Goal: Task Accomplishment & Management: Manage account settings

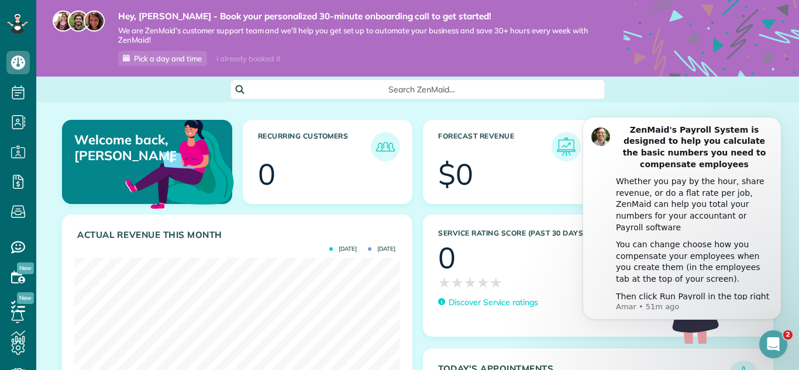
scroll to position [144, 326]
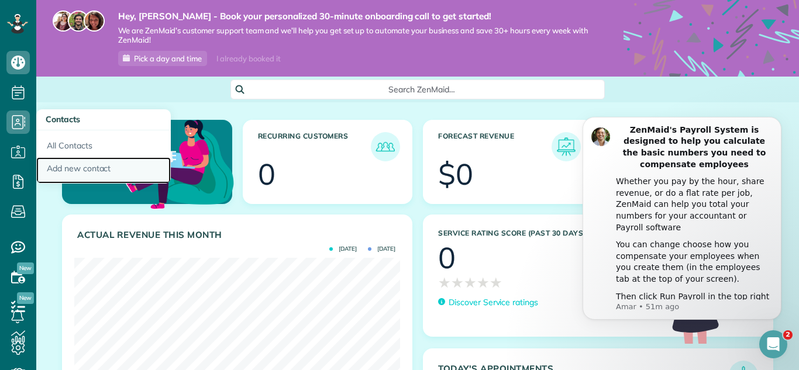
click at [60, 168] on link "Add new contact" at bounding box center [103, 170] width 135 height 27
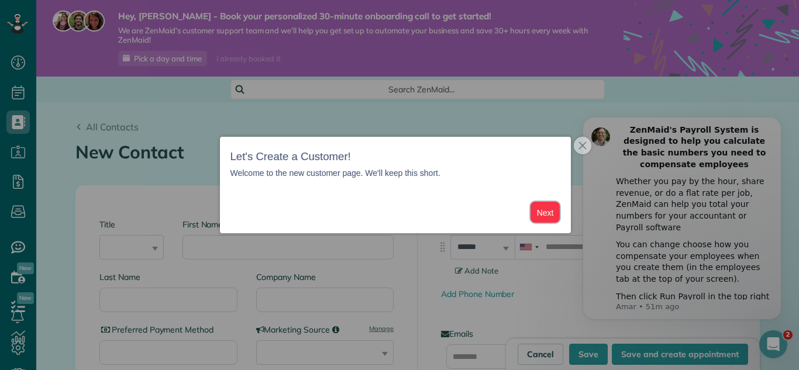
click at [549, 215] on button "Next" at bounding box center [545, 213] width 30 height 22
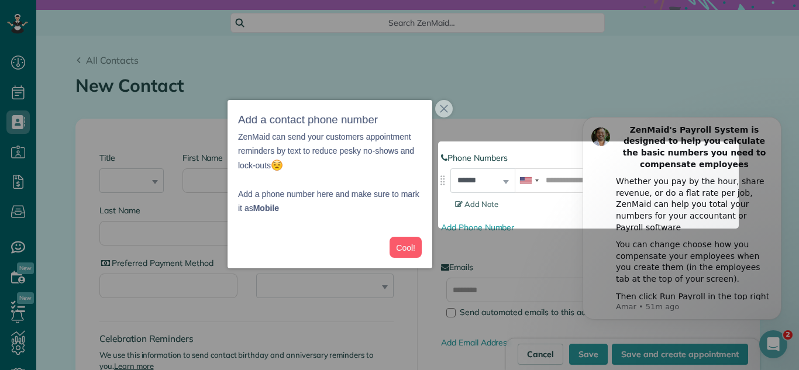
scroll to position [74, 0]
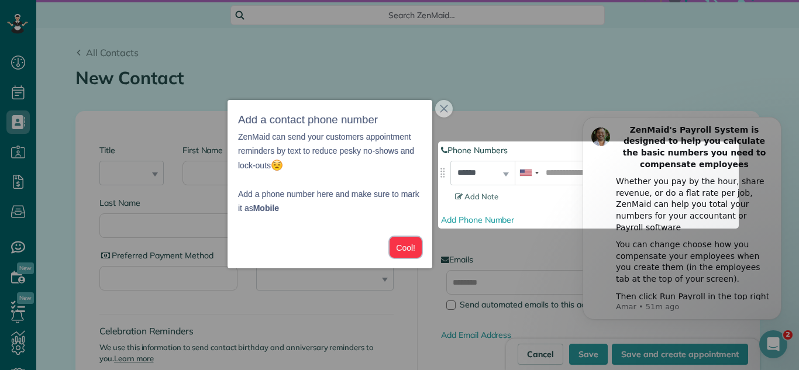
click at [410, 247] on button "Cool!" at bounding box center [406, 248] width 32 height 22
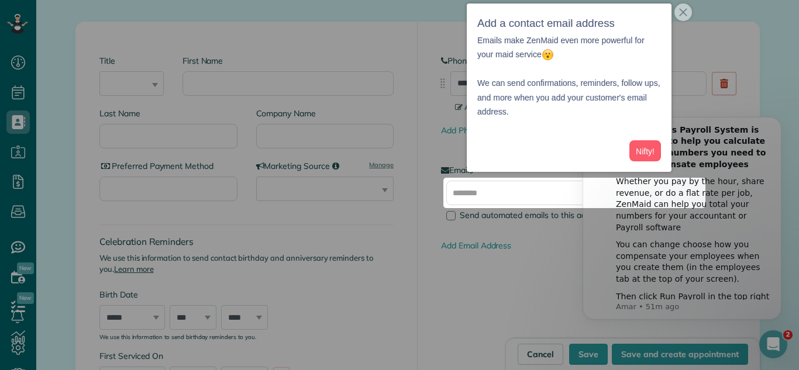
scroll to position [172, 0]
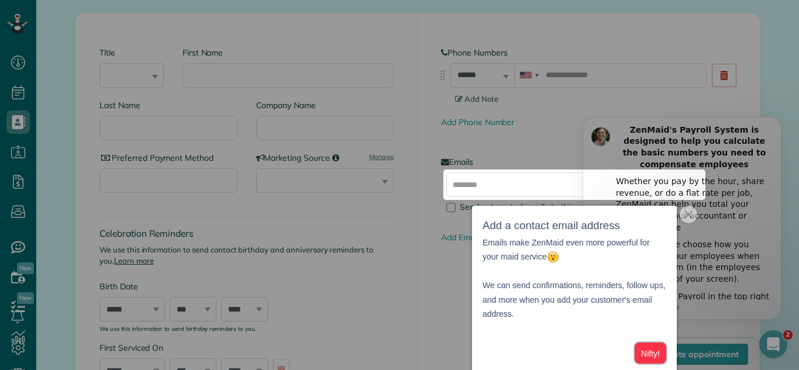
click at [658, 353] on button "Nifty!" at bounding box center [651, 354] width 32 height 22
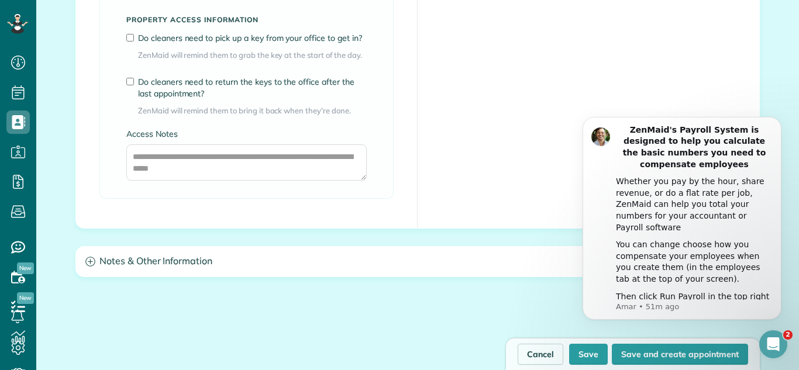
scroll to position [1056, 0]
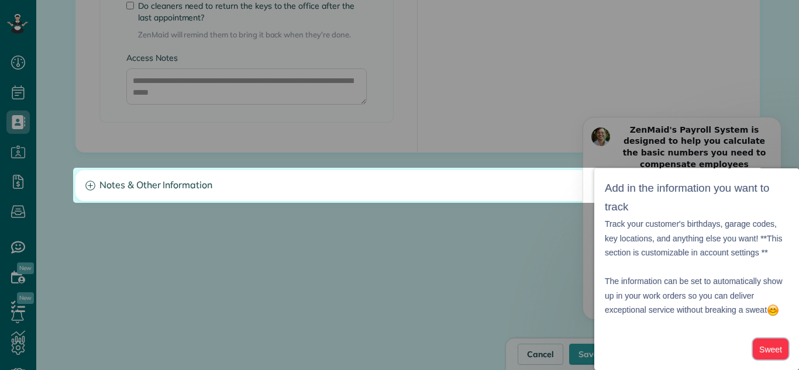
click at [777, 349] on button "Sweet" at bounding box center [771, 350] width 36 height 22
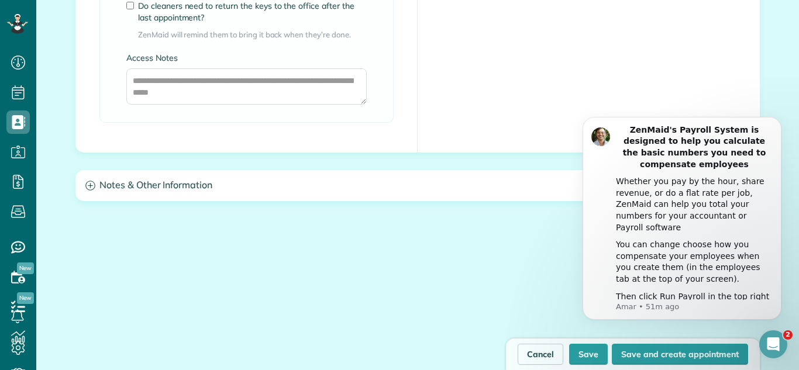
click at [792, 237] on body "ZenMaid's Payroll System is designed to help you calculate the basic numbers yo…" at bounding box center [682, 223] width 225 height 221
click at [773, 115] on body "ZenMaid's Payroll System is designed to help you calculate the basic numbers yo…" at bounding box center [682, 223] width 225 height 221
click at [543, 353] on link "Cancel" at bounding box center [541, 354] width 46 height 21
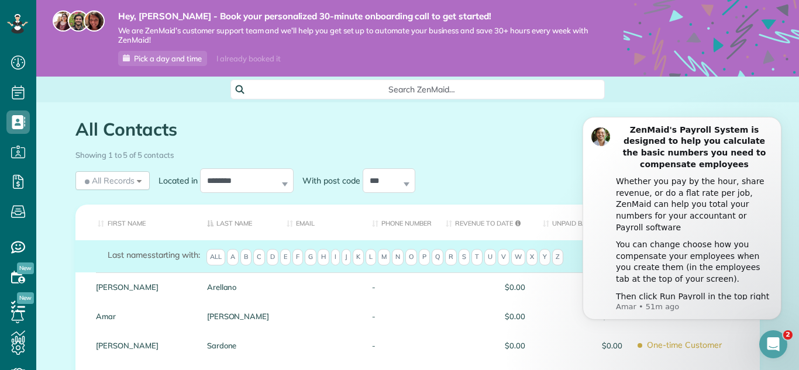
drag, startPoint x: 1363, startPoint y: 337, endPoint x: 792, endPoint y: 260, distance: 576.0
click at [792, 260] on body "ZenMaid's Payroll System is designed to help you calculate the basic numbers yo…" at bounding box center [682, 223] width 225 height 221
click at [785, 225] on body "ZenMaid's Payroll System is designed to help you calculate the basic numbers yo…" at bounding box center [682, 223] width 225 height 221
click at [485, 154] on div "Showing 1 to 5 of 5 contacts" at bounding box center [417, 153] width 684 height 16
click at [705, 239] on div "You can change choose how you compensate your employees when you create them (i…" at bounding box center [694, 262] width 157 height 46
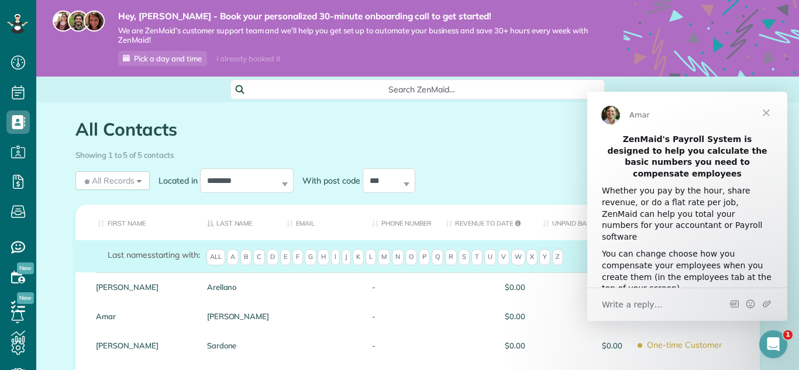
click at [784, 195] on div "ZenMaid's Payroll System is designed to help you calculate the basic numbers yo…" at bounding box center [687, 233] width 200 height 199
click at [764, 114] on span "Close" at bounding box center [766, 113] width 42 height 42
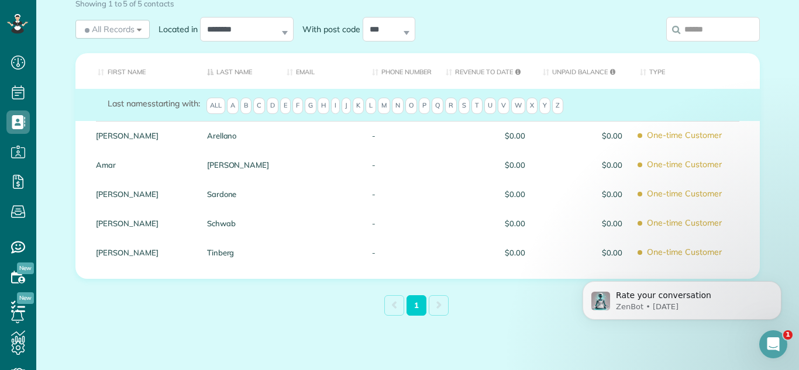
scroll to position [157, 0]
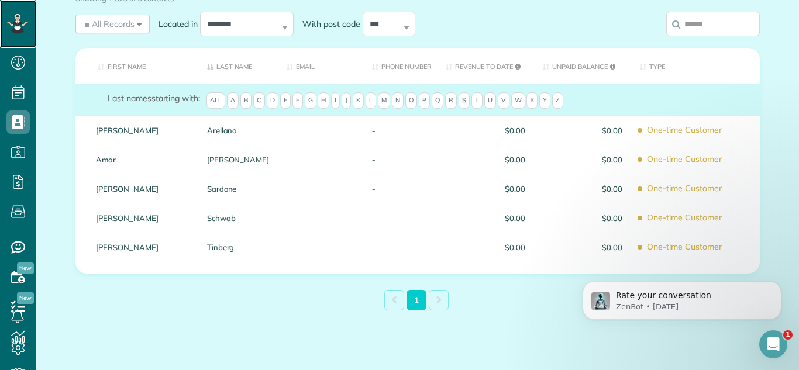
click at [17, 18] on icon at bounding box center [16, 18] width 1 height 1
